Goal: Task Accomplishment & Management: Complete application form

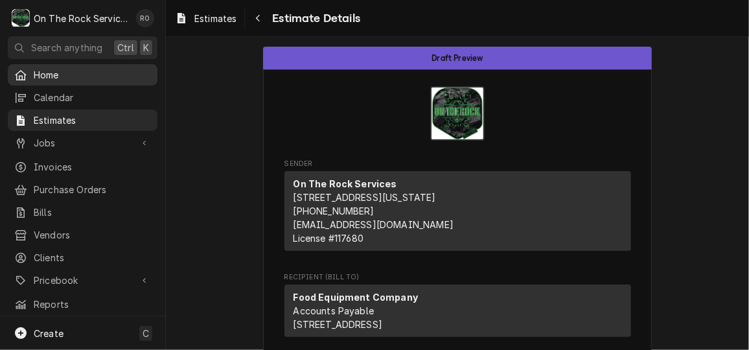
click at [65, 75] on span "Home" at bounding box center [92, 75] width 117 height 14
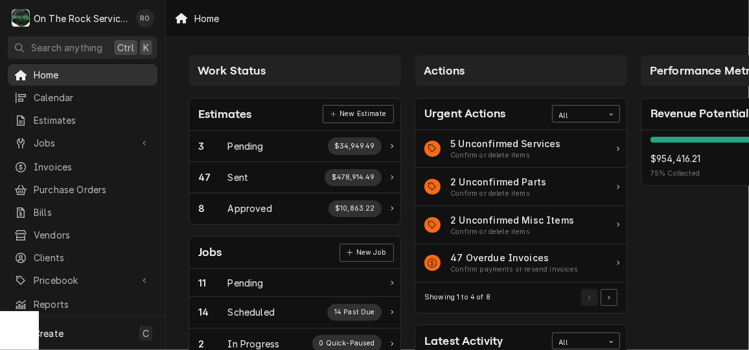
click at [96, 72] on span "Home" at bounding box center [92, 75] width 117 height 14
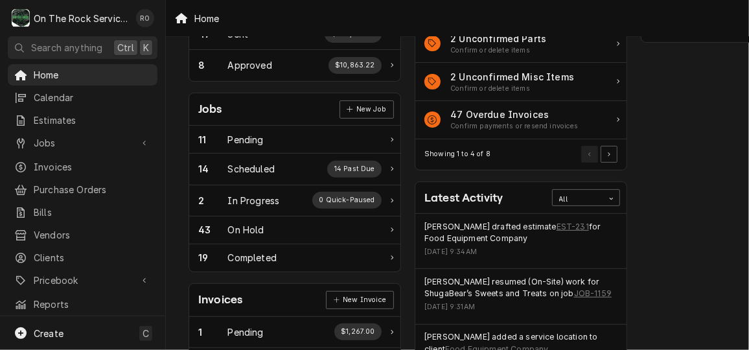
scroll to position [147, 0]
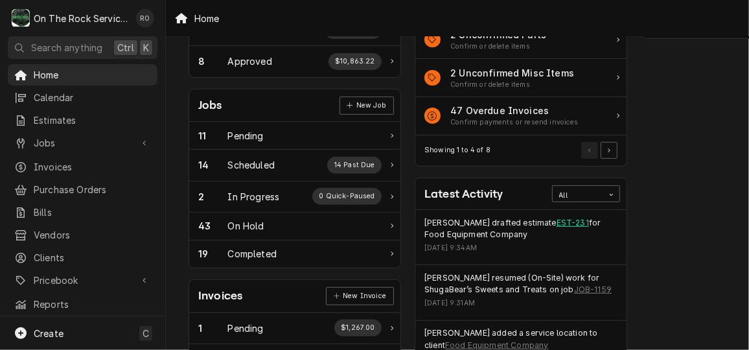
click at [557, 221] on link "EST-231" at bounding box center [573, 223] width 32 height 12
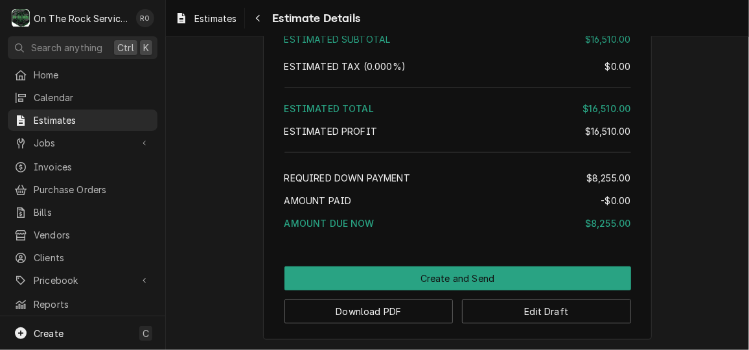
scroll to position [2278, 0]
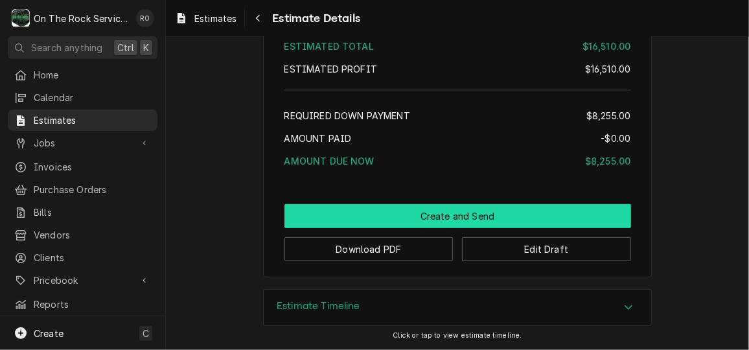
click at [426, 218] on button "Create and Send" at bounding box center [458, 216] width 347 height 24
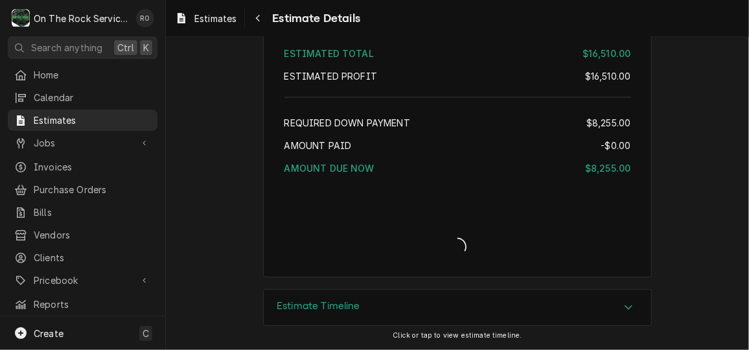
scroll to position [2270, 0]
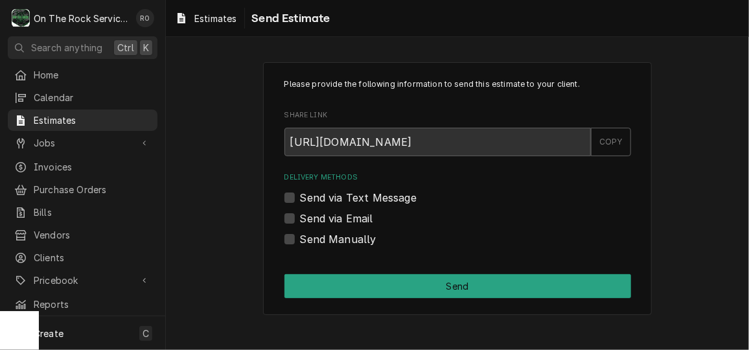
click at [325, 217] on label "Send via Email" at bounding box center [336, 219] width 73 height 16
click at [325, 217] on input "Send via Email" at bounding box center [473, 225] width 347 height 29
checkbox input "true"
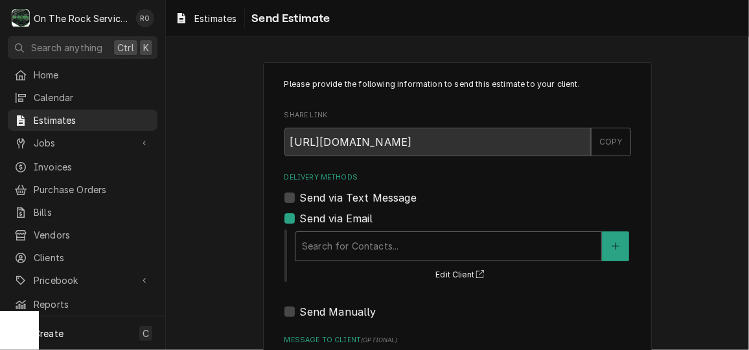
click at [327, 239] on div "Delivery Methods" at bounding box center [448, 246] width 293 height 23
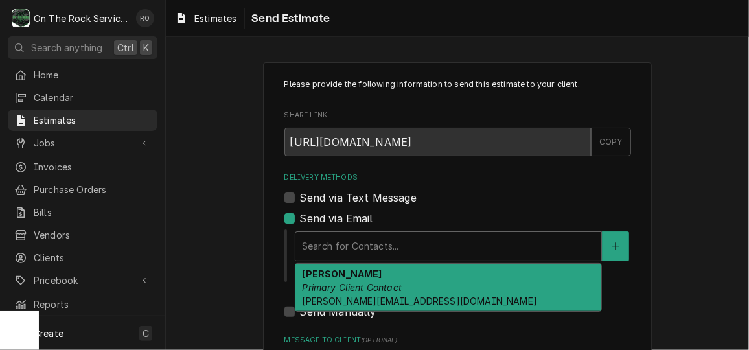
click at [335, 294] on div "Brad Wright Primary Client Contact brad@foodequipmentcompany.com" at bounding box center [449, 287] width 306 height 47
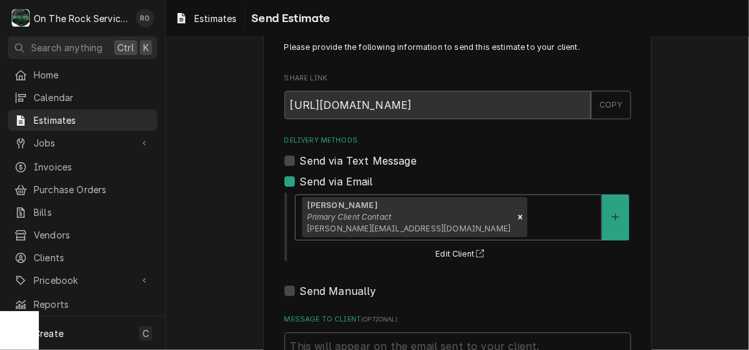
scroll to position [156, 0]
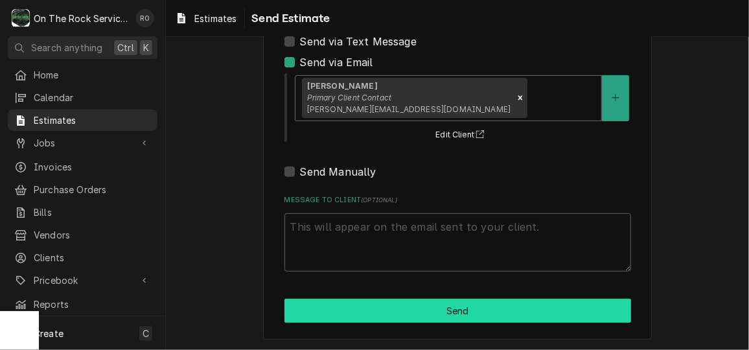
click at [371, 310] on button "Send" at bounding box center [458, 311] width 347 height 24
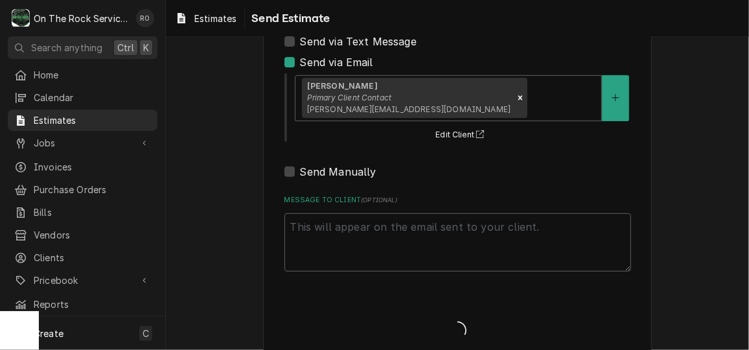
type textarea "x"
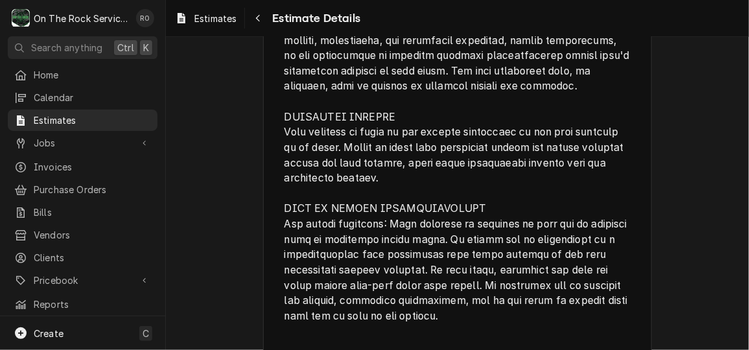
scroll to position [2150, 0]
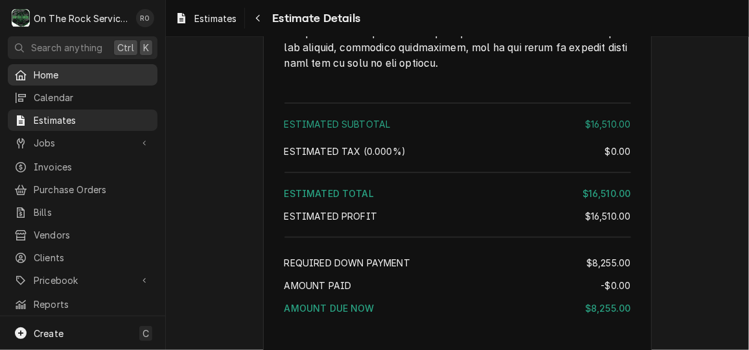
click at [41, 79] on div "Home" at bounding box center [82, 75] width 145 height 16
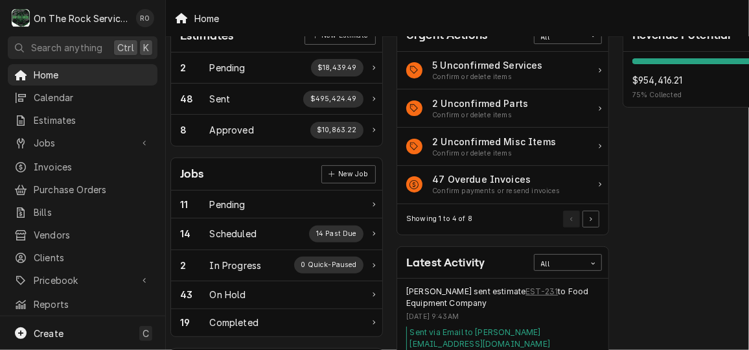
scroll to position [0, 18]
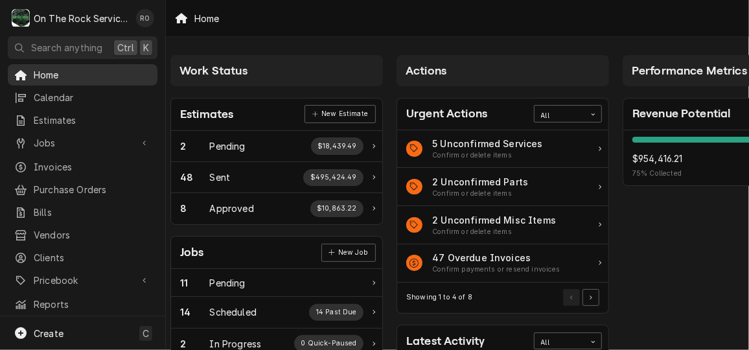
click at [105, 68] on span "Home" at bounding box center [92, 75] width 117 height 14
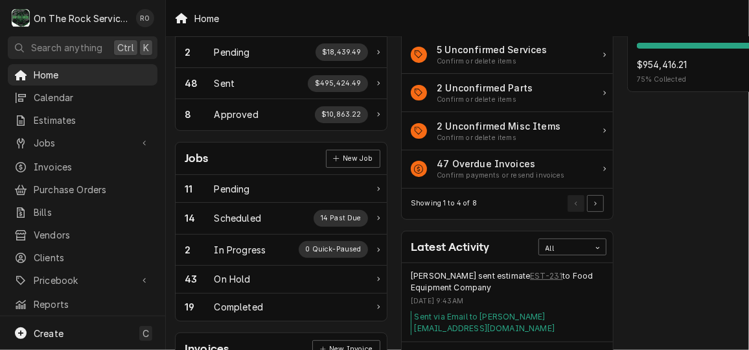
scroll to position [0, 14]
